Goal: Task Accomplishment & Management: Use online tool/utility

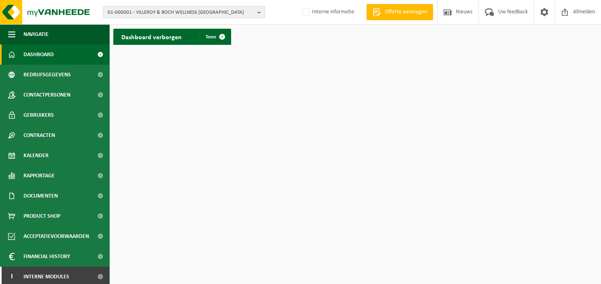
click at [261, 11] on b "button" at bounding box center [260, 11] width 7 height 11
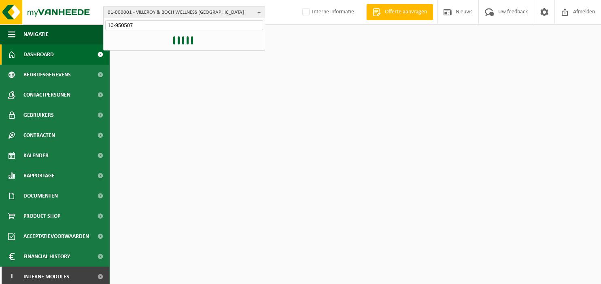
type input "10-950507"
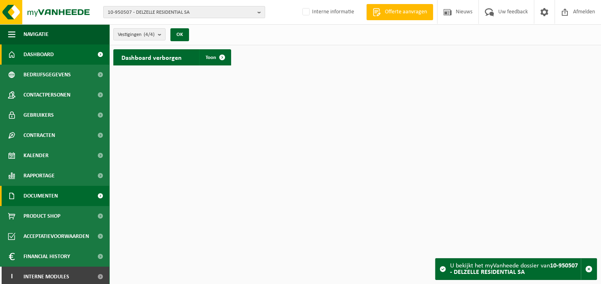
click at [44, 194] on span "Documenten" at bounding box center [40, 196] width 34 height 20
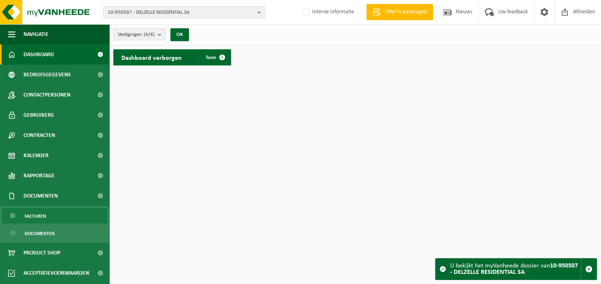
click at [40, 215] on span "Facturen" at bounding box center [35, 216] width 21 height 15
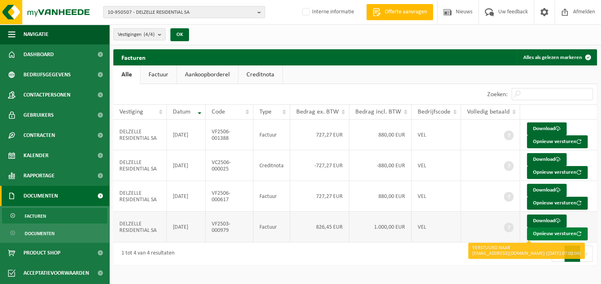
click at [545, 232] on button "Opnieuw versturen" at bounding box center [557, 234] width 61 height 13
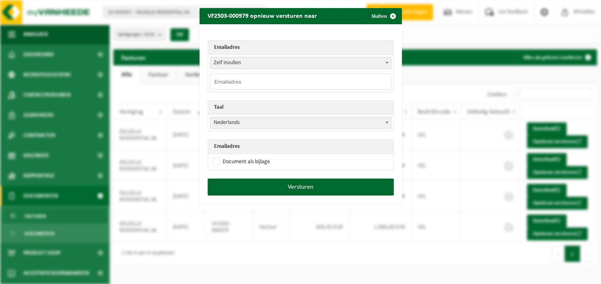
click at [287, 77] on input "email" at bounding box center [300, 82] width 181 height 16
paste input "damien.lorite@delzelle.be"
type input "damien.lorite@delzelle.be"
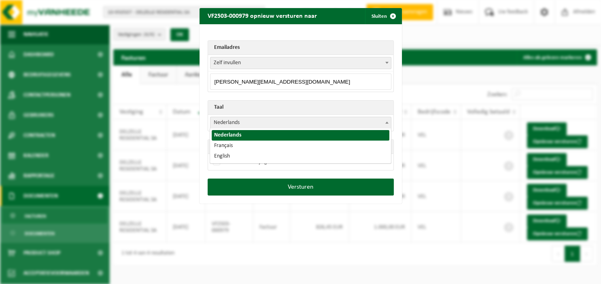
click at [389, 123] on span at bounding box center [387, 122] width 8 height 11
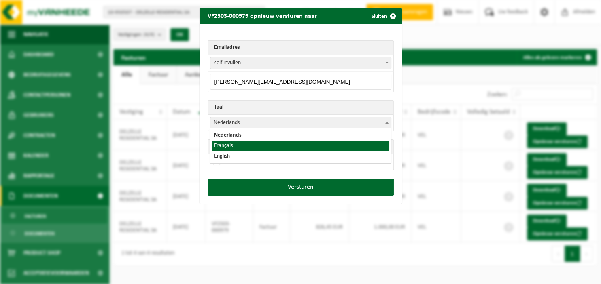
select select "fr"
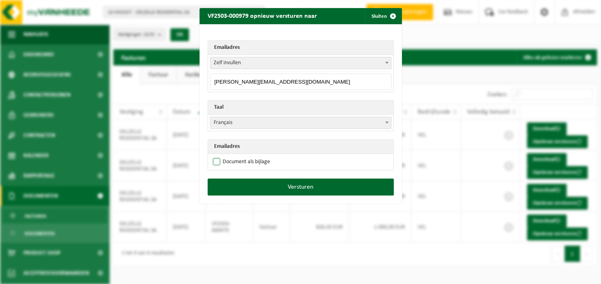
click at [237, 162] on label "Document als bijlage" at bounding box center [240, 162] width 59 height 12
click at [237, 156] on input "Document als bijlage" at bounding box center [310, 156] width 202 height 0
checkbox input "true"
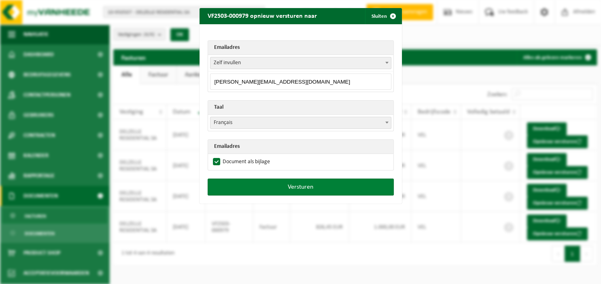
click at [250, 182] on button "Versturen" at bounding box center [300, 187] width 186 height 17
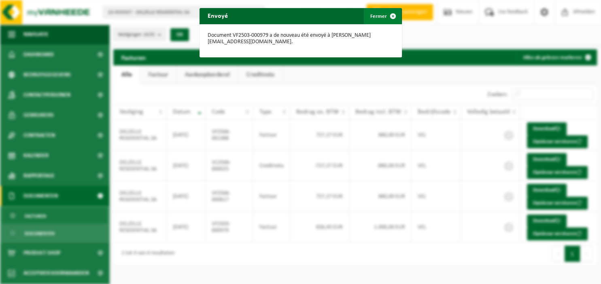
click at [394, 16] on span "button" at bounding box center [393, 16] width 16 height 16
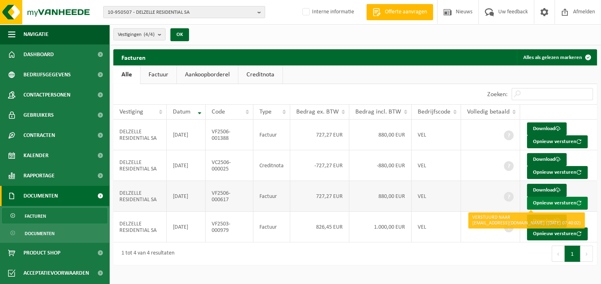
click at [535, 201] on button "Opnieuw versturen" at bounding box center [557, 203] width 61 height 13
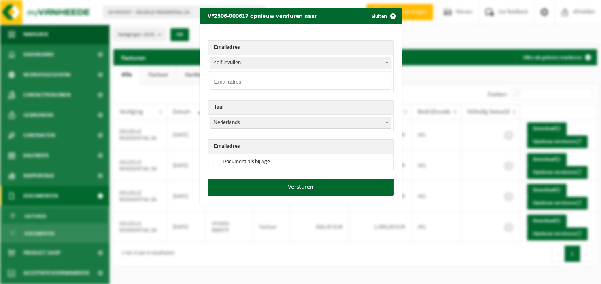
click at [249, 79] on input "email" at bounding box center [300, 82] width 181 height 16
paste input "damien.lorite@delzelle.be"
type input "damien.lorite@delzelle.be"
click at [232, 159] on label "Document als bijlage" at bounding box center [240, 162] width 59 height 12
click at [232, 156] on input "Document als bijlage" at bounding box center [310, 156] width 202 height 0
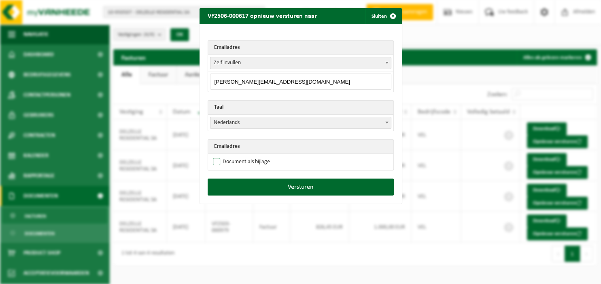
checkbox input "true"
click at [383, 120] on span "Nederlands" at bounding box center [300, 123] width 181 height 12
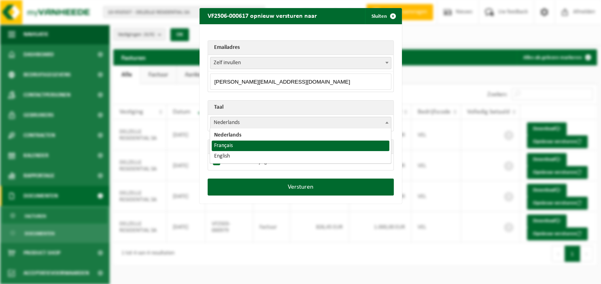
select select "fr"
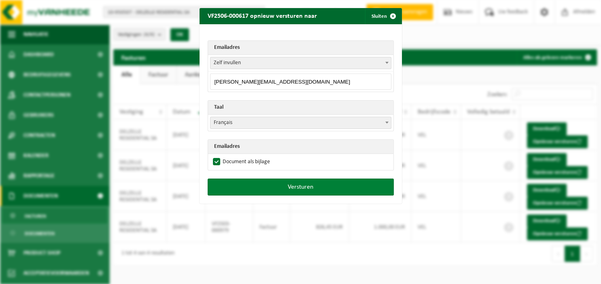
click at [311, 187] on button "Versturen" at bounding box center [300, 187] width 186 height 17
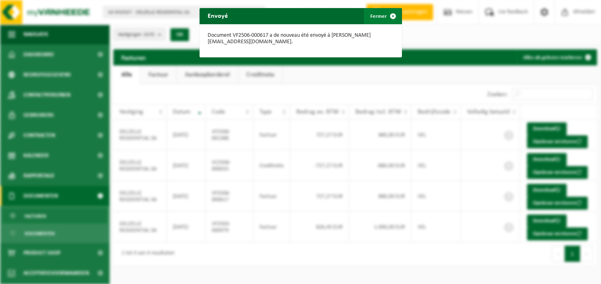
click at [396, 16] on span "button" at bounding box center [393, 16] width 16 height 16
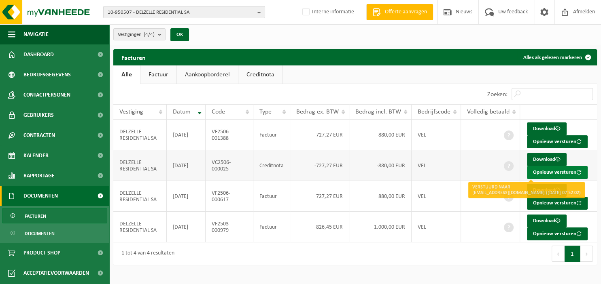
click at [550, 169] on button "Opnieuw versturen" at bounding box center [557, 172] width 61 height 13
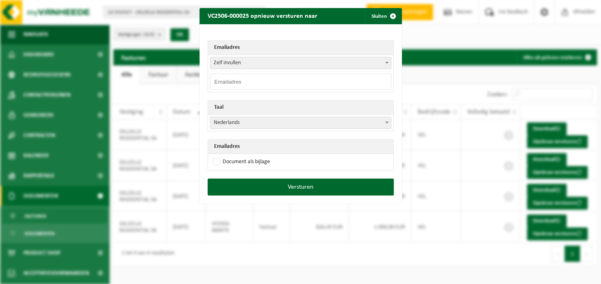
click at [277, 85] on input "email" at bounding box center [300, 82] width 181 height 16
paste input "damien.lorite@delzelle.be"
type input "damien.lorite@delzelle.be"
click at [384, 122] on span at bounding box center [387, 122] width 8 height 11
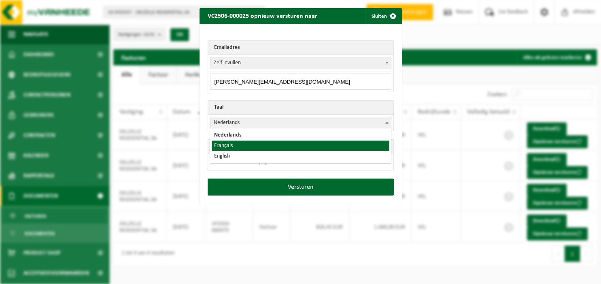
select select "fr"
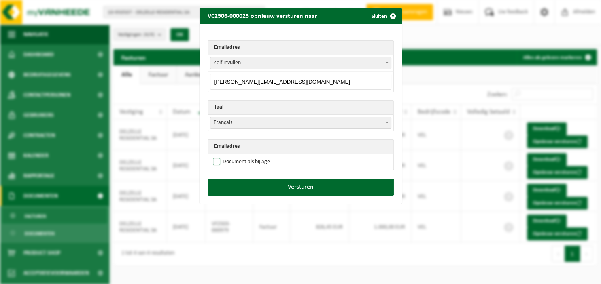
click at [263, 161] on label "Document als bijlage" at bounding box center [240, 162] width 59 height 12
click at [263, 156] on input "Document als bijlage" at bounding box center [310, 156] width 202 height 0
checkbox input "true"
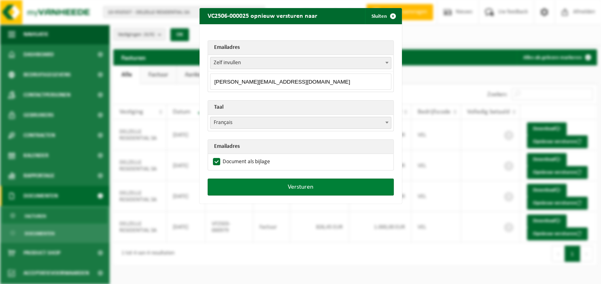
click at [263, 182] on button "Versturen" at bounding box center [300, 187] width 186 height 17
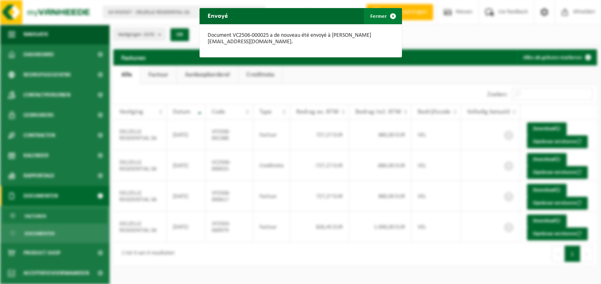
click at [384, 15] on button "Fermer" at bounding box center [382, 16] width 37 height 16
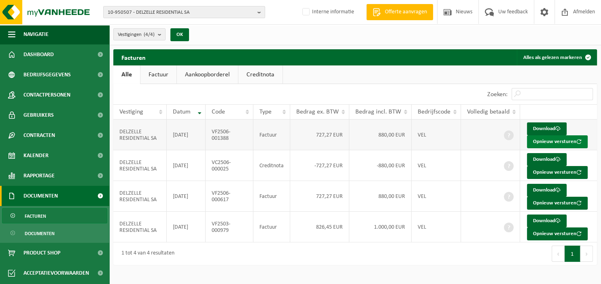
click at [549, 142] on button "Opnieuw versturen" at bounding box center [557, 141] width 61 height 13
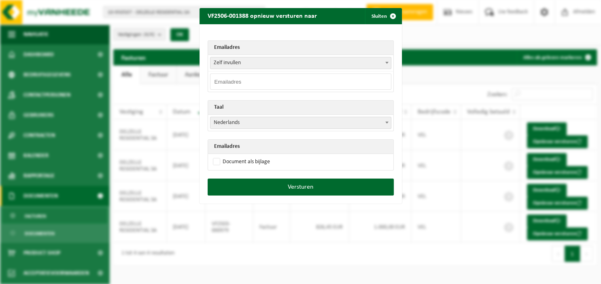
click at [342, 80] on input "email" at bounding box center [300, 82] width 181 height 16
paste input "damien.lorite@delzelle.be"
type input "damien.lorite@delzelle.be"
click at [388, 122] on b at bounding box center [386, 123] width 3 height 2
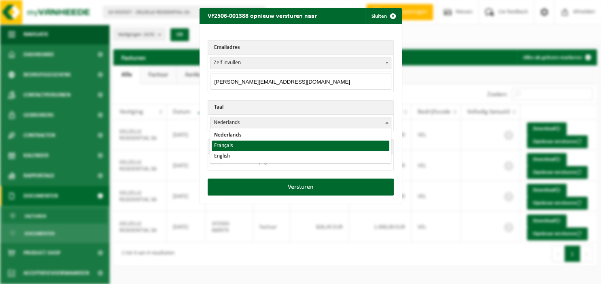
select select "fr"
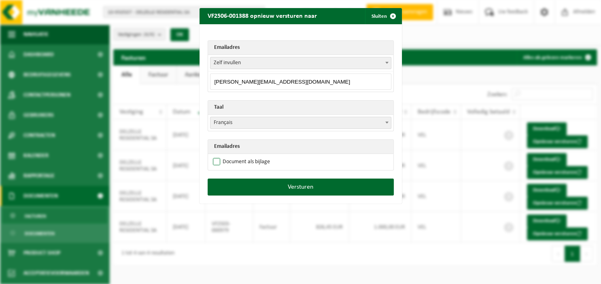
click at [257, 161] on label "Document als bijlage" at bounding box center [240, 162] width 59 height 12
click at [257, 156] on input "Document als bijlage" at bounding box center [310, 156] width 202 height 0
checkbox input "true"
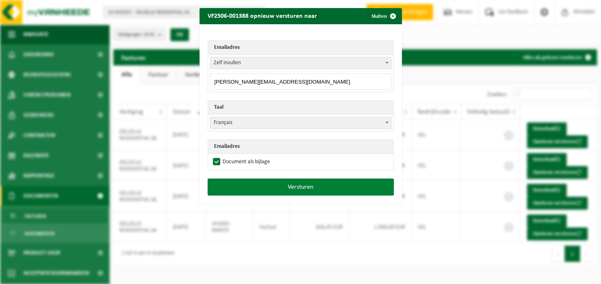
click at [271, 185] on button "Versturen" at bounding box center [300, 187] width 186 height 17
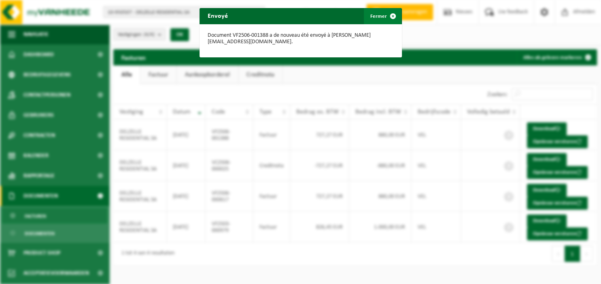
click at [388, 16] on span "button" at bounding box center [393, 16] width 16 height 16
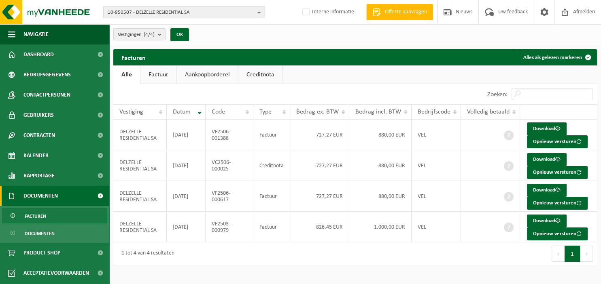
click at [261, 14] on b "button" at bounding box center [260, 11] width 7 height 11
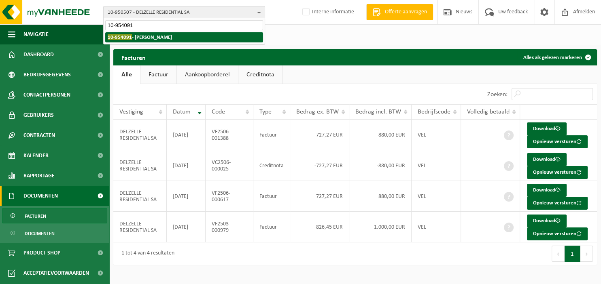
type input "10-954091"
click at [182, 37] on li "10-954091 - DURAN CEDRIC SPRL" at bounding box center [184, 37] width 158 height 10
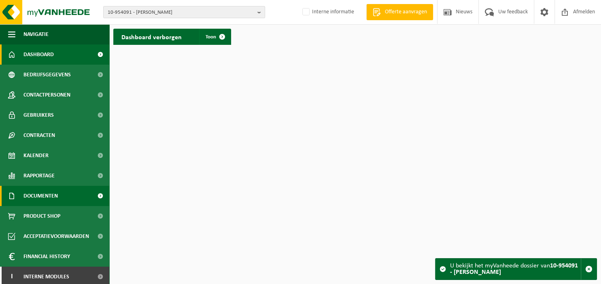
click at [42, 195] on span "Documenten" at bounding box center [40, 196] width 34 height 20
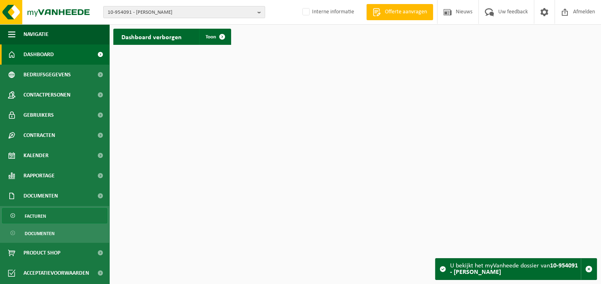
click at [43, 214] on span "Facturen" at bounding box center [35, 216] width 21 height 15
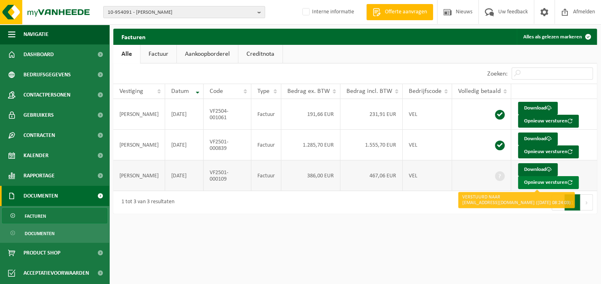
click at [554, 183] on button "Opnieuw versturen" at bounding box center [548, 182] width 61 height 13
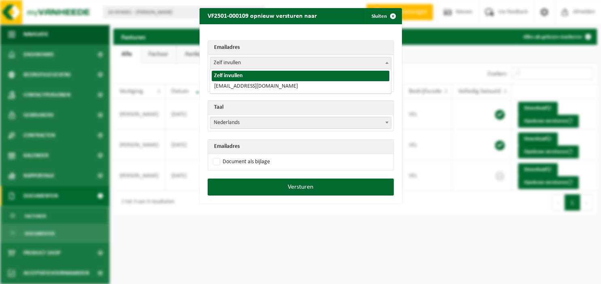
click at [385, 61] on span at bounding box center [387, 62] width 8 height 11
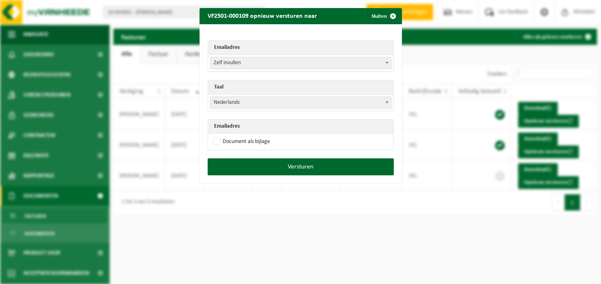
select select "duran.cedric@skynet.be"
click at [389, 104] on span at bounding box center [387, 102] width 8 height 11
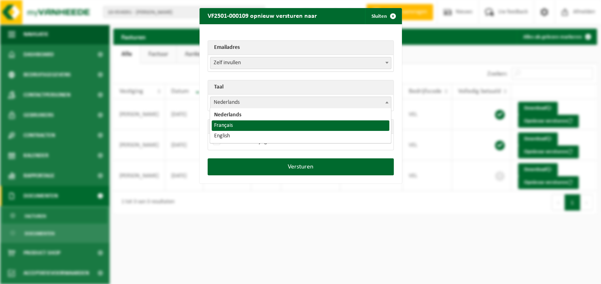
select select "fr"
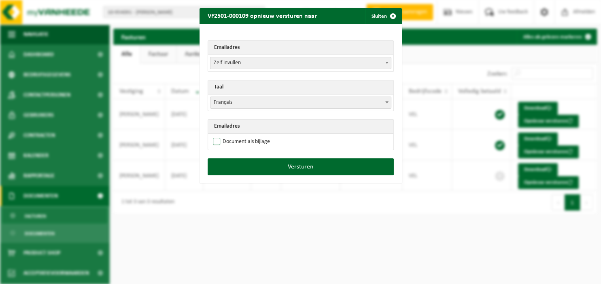
click at [256, 140] on label "Document als bijlage" at bounding box center [240, 142] width 59 height 12
click at [256, 136] on input "Document als bijlage" at bounding box center [310, 135] width 202 height 0
checkbox input "true"
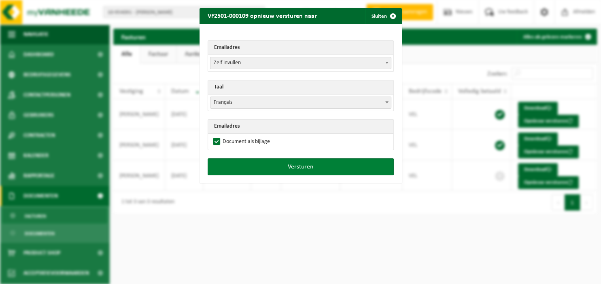
click at [274, 167] on button "Versturen" at bounding box center [300, 167] width 186 height 17
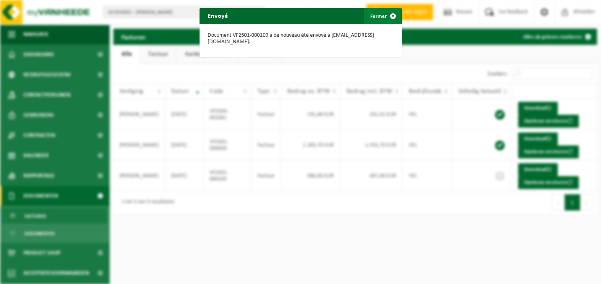
click at [395, 14] on span "button" at bounding box center [393, 16] width 16 height 16
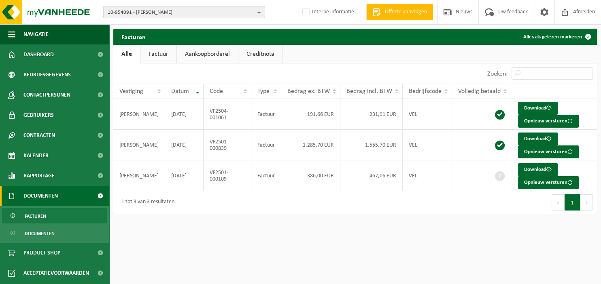
click at [260, 10] on b "button" at bounding box center [260, 11] width 7 height 11
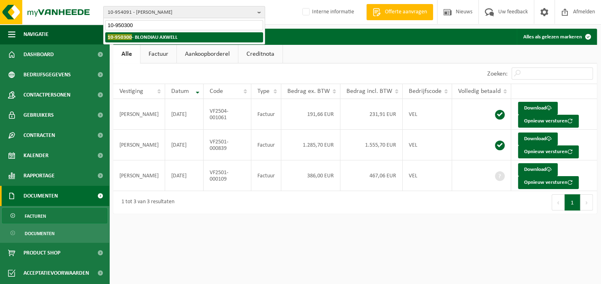
type input "10-950300"
click at [218, 41] on li "10-950300 - BLONDIAU AXWELL" at bounding box center [184, 37] width 158 height 10
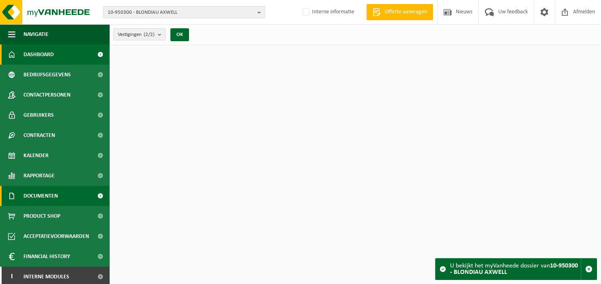
click at [56, 195] on span "Documenten" at bounding box center [40, 196] width 34 height 20
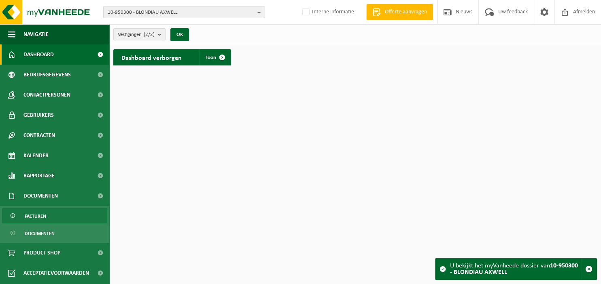
click at [46, 214] on link "Facturen" at bounding box center [54, 215] width 105 height 15
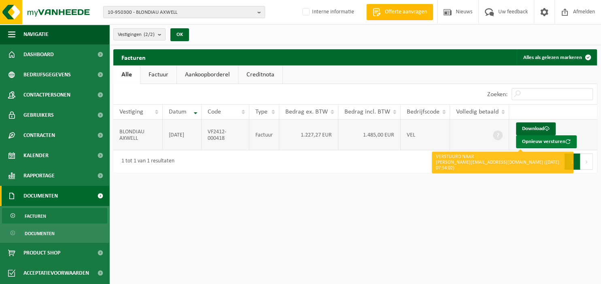
click at [541, 140] on button "Opnieuw versturen" at bounding box center [546, 141] width 61 height 13
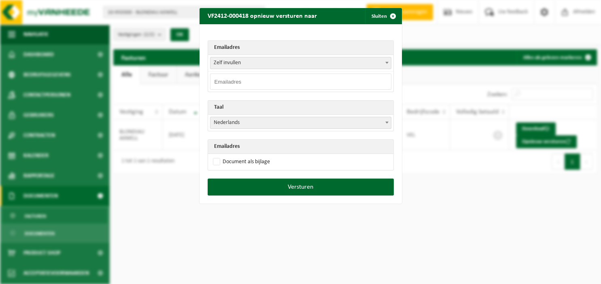
click at [386, 62] on b at bounding box center [386, 63] width 3 height 2
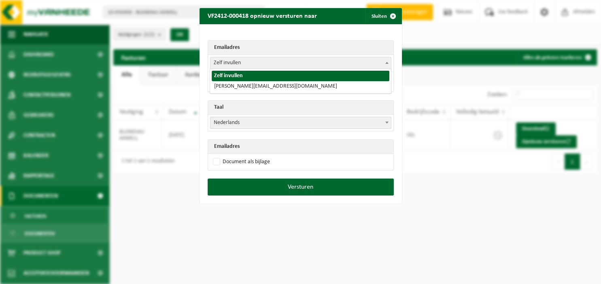
click at [328, 40] on div "Emailadres Zelf invullen thierry.blondiau@axwell.be Zelf invullen Taal Nederlan…" at bounding box center [300, 101] width 202 height 154
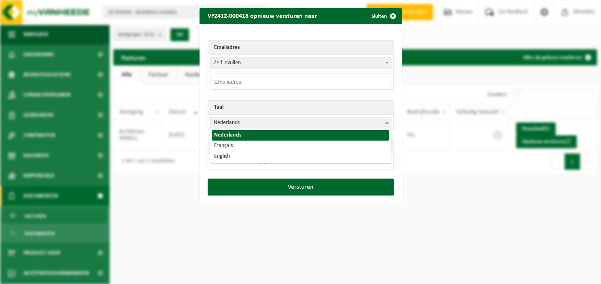
click at [387, 122] on b at bounding box center [386, 123] width 3 height 2
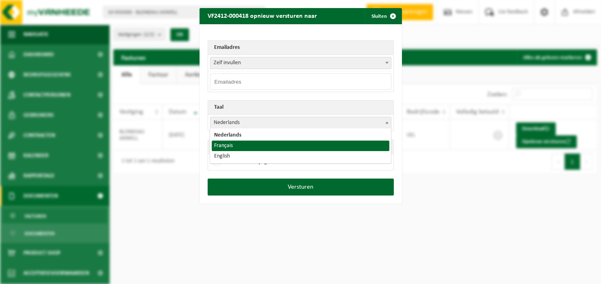
select select "fr"
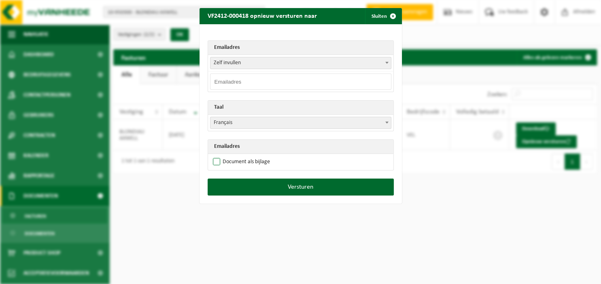
click at [254, 163] on label "Document als bijlage" at bounding box center [240, 162] width 59 height 12
click at [254, 156] on input "Document als bijlage" at bounding box center [310, 156] width 202 height 0
checkbox input "true"
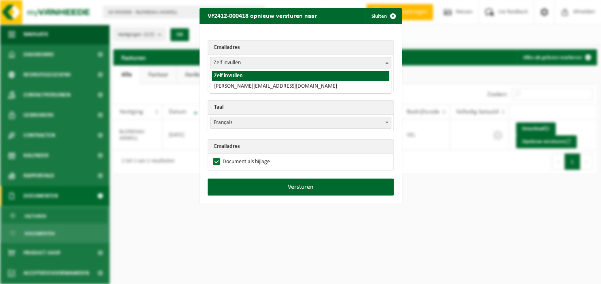
click at [387, 62] on b at bounding box center [386, 63] width 3 height 2
click at [354, 56] on td "Zelf invullen thierry.blondiau@axwell.be Zelf invullen" at bounding box center [300, 63] width 185 height 17
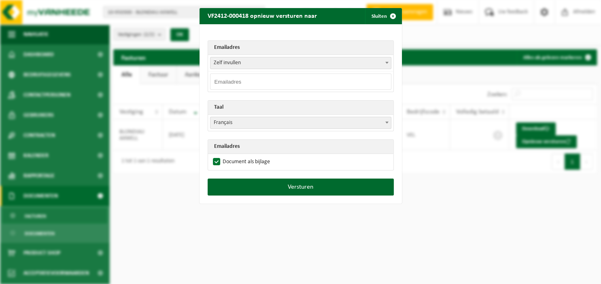
click at [289, 81] on input "email" at bounding box center [300, 82] width 181 height 16
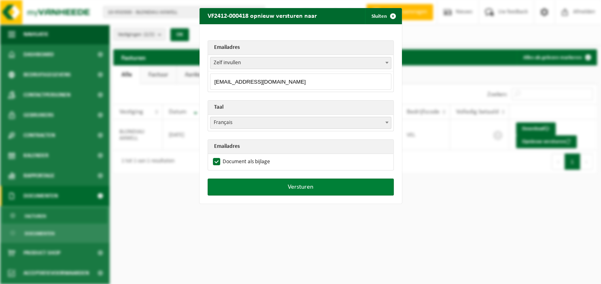
type input "info@axwell.be"
click at [307, 187] on button "Versturen" at bounding box center [300, 187] width 186 height 17
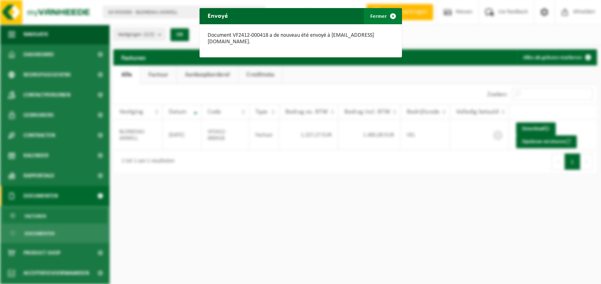
click at [388, 16] on span "button" at bounding box center [393, 16] width 16 height 16
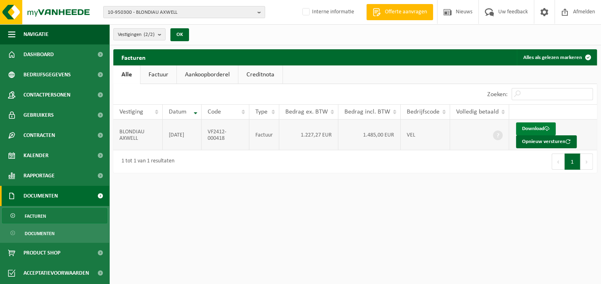
click at [536, 127] on link "Download" at bounding box center [536, 129] width 40 height 13
click at [261, 12] on b "button" at bounding box center [260, 11] width 7 height 11
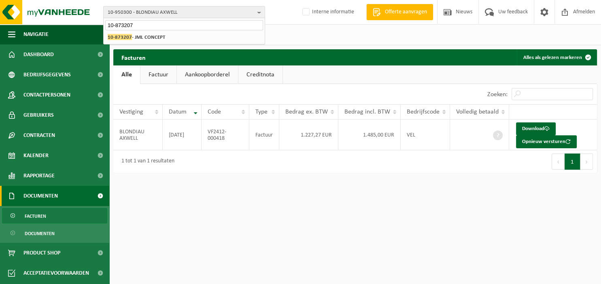
type input "10-873207"
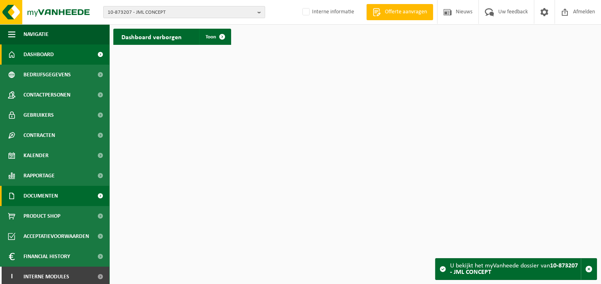
click at [44, 194] on span "Documenten" at bounding box center [40, 196] width 34 height 20
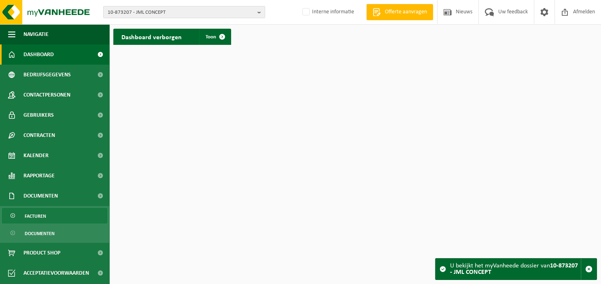
click at [46, 220] on span "Facturen" at bounding box center [35, 216] width 21 height 15
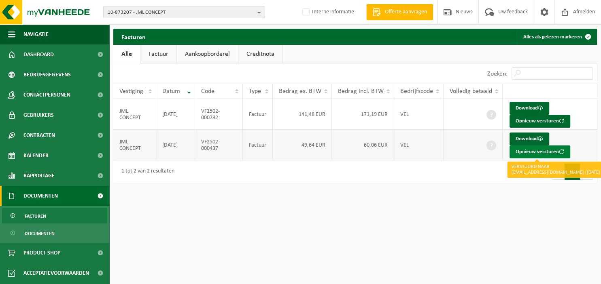
click at [520, 152] on button "Opnieuw versturen" at bounding box center [539, 152] width 61 height 13
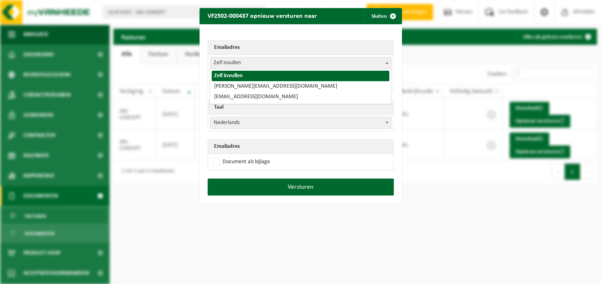
click at [386, 63] on b at bounding box center [386, 63] width 3 height 2
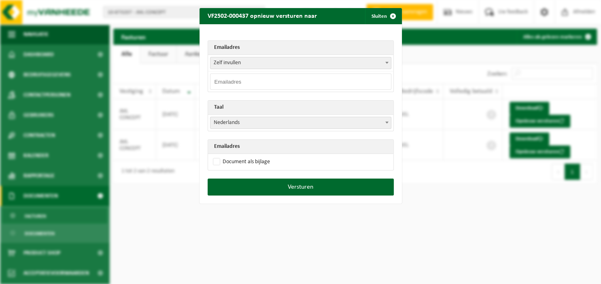
click at [345, 35] on div "Emailadres Zelf invullen [PERSON_NAME][EMAIL_ADDRESS][DOMAIN_NAME] [EMAIL_ADDRE…" at bounding box center [300, 101] width 202 height 154
click at [273, 85] on input "email" at bounding box center [300, 82] width 181 height 16
type input "[EMAIL_ADDRESS][DOMAIN_NAME]"
click at [385, 119] on span at bounding box center [387, 122] width 8 height 11
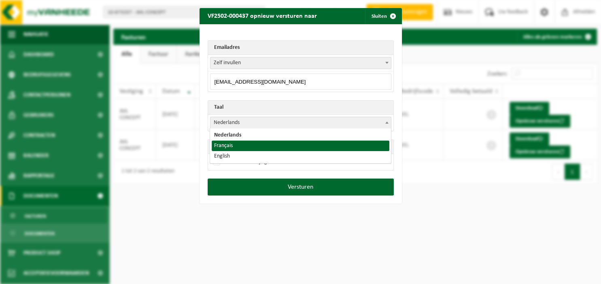
select select "fr"
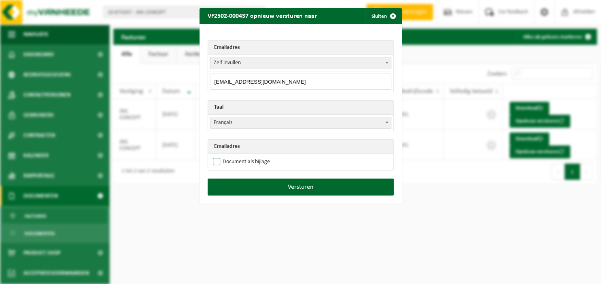
click at [227, 159] on label "Document als bijlage" at bounding box center [240, 162] width 59 height 12
click at [227, 156] on input "Document als bijlage" at bounding box center [310, 156] width 202 height 0
checkbox input "true"
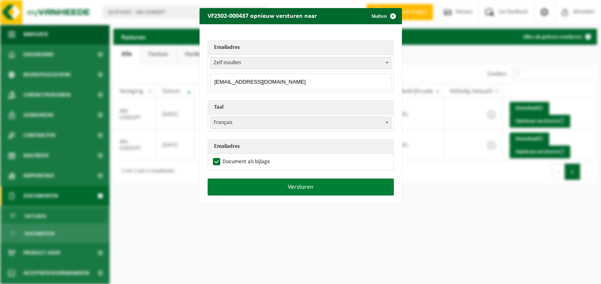
click at [258, 182] on button "Versturen" at bounding box center [300, 187] width 186 height 17
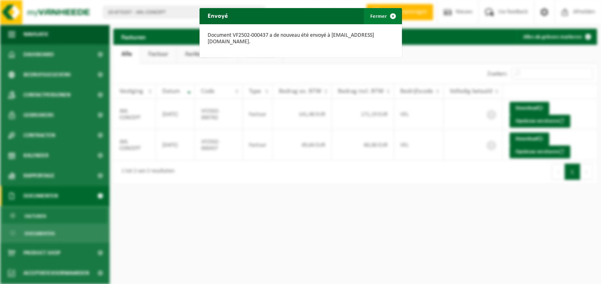
click at [394, 16] on span "button" at bounding box center [393, 16] width 16 height 16
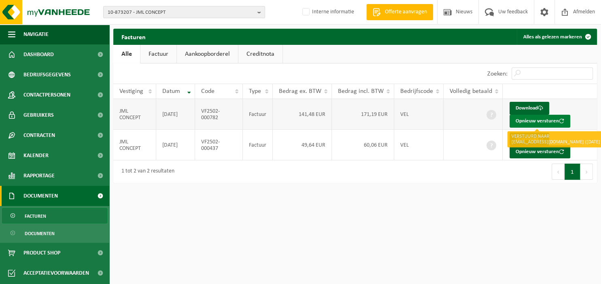
click at [538, 123] on button "Opnieuw versturen" at bounding box center [539, 121] width 61 height 13
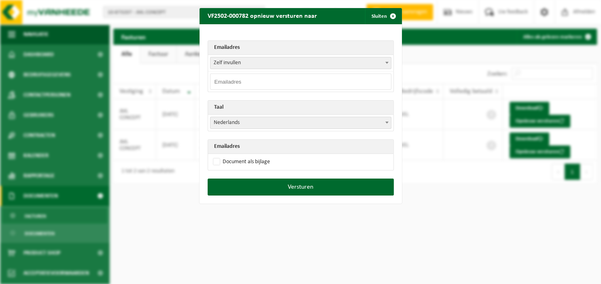
click at [303, 80] on input "email" at bounding box center [300, 82] width 181 height 16
type input "[EMAIL_ADDRESS][DOMAIN_NAME]"
click at [385, 125] on span at bounding box center [387, 122] width 8 height 11
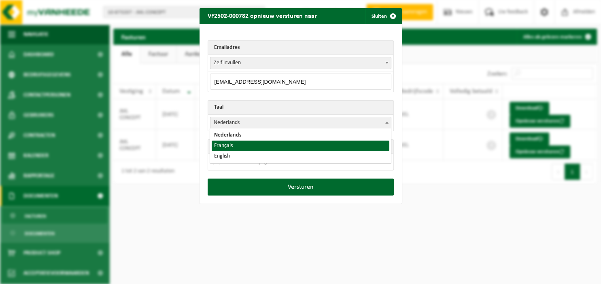
select select "fr"
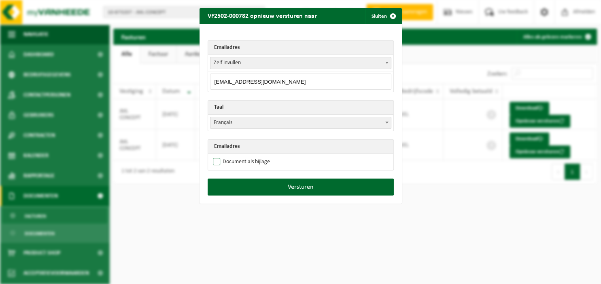
click at [248, 160] on label "Document als bijlage" at bounding box center [240, 162] width 59 height 12
click at [248, 156] on input "Document als bijlage" at bounding box center [310, 156] width 202 height 0
checkbox input "true"
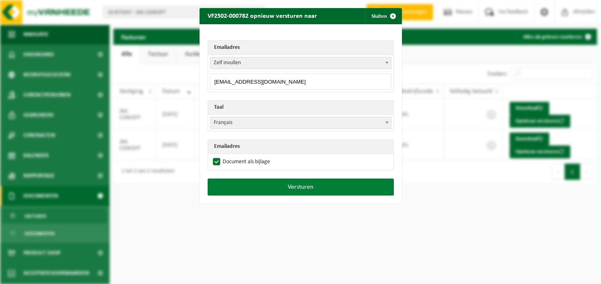
click at [260, 182] on button "Versturen" at bounding box center [300, 187] width 186 height 17
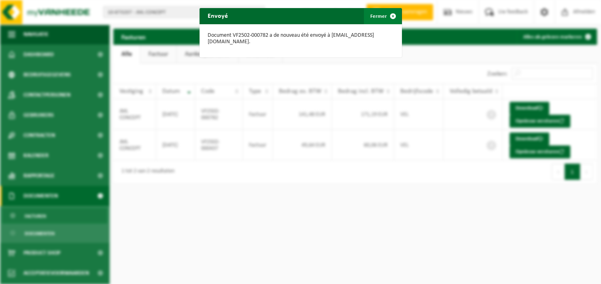
click at [394, 15] on span "button" at bounding box center [393, 16] width 16 height 16
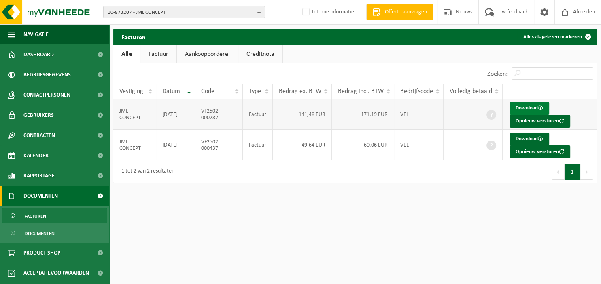
click at [530, 109] on link "Download" at bounding box center [529, 108] width 40 height 13
